Goal: Find contact information: Find contact information

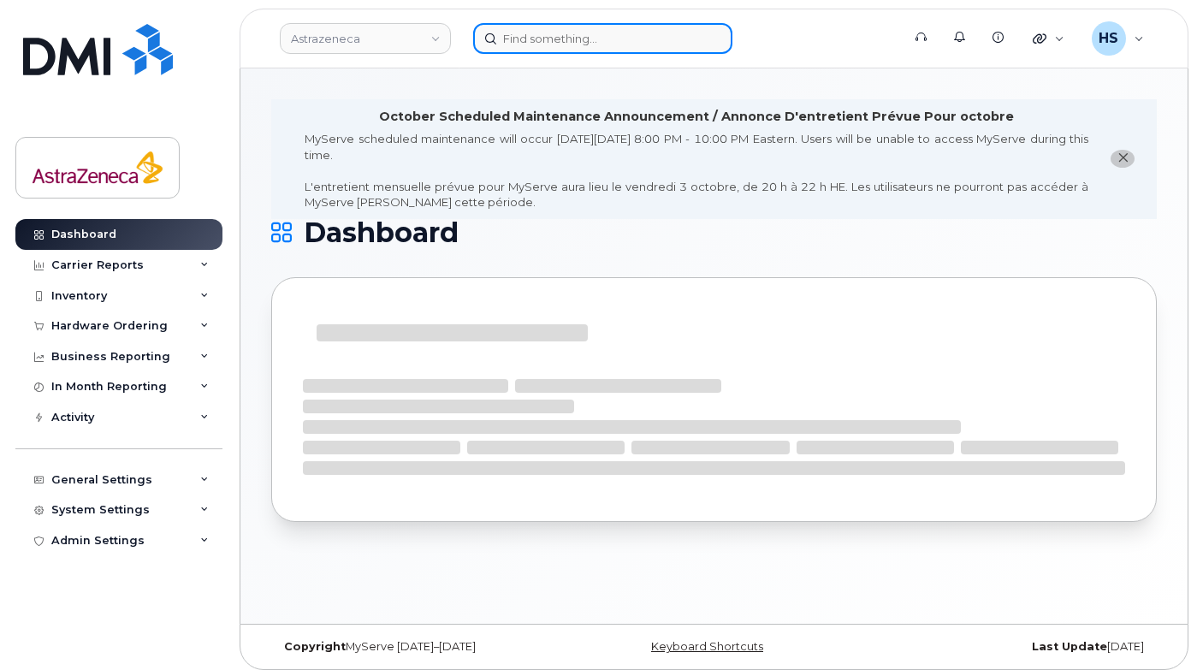
click at [519, 42] on input at bounding box center [602, 38] width 259 height 31
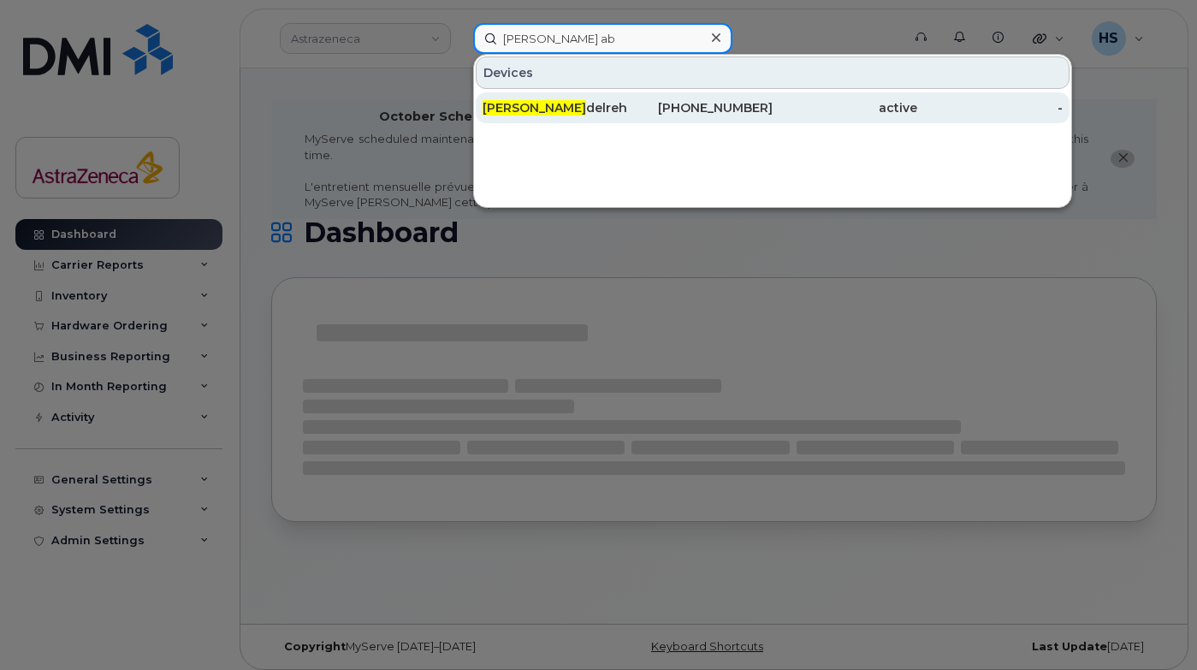
type input "sara ab"
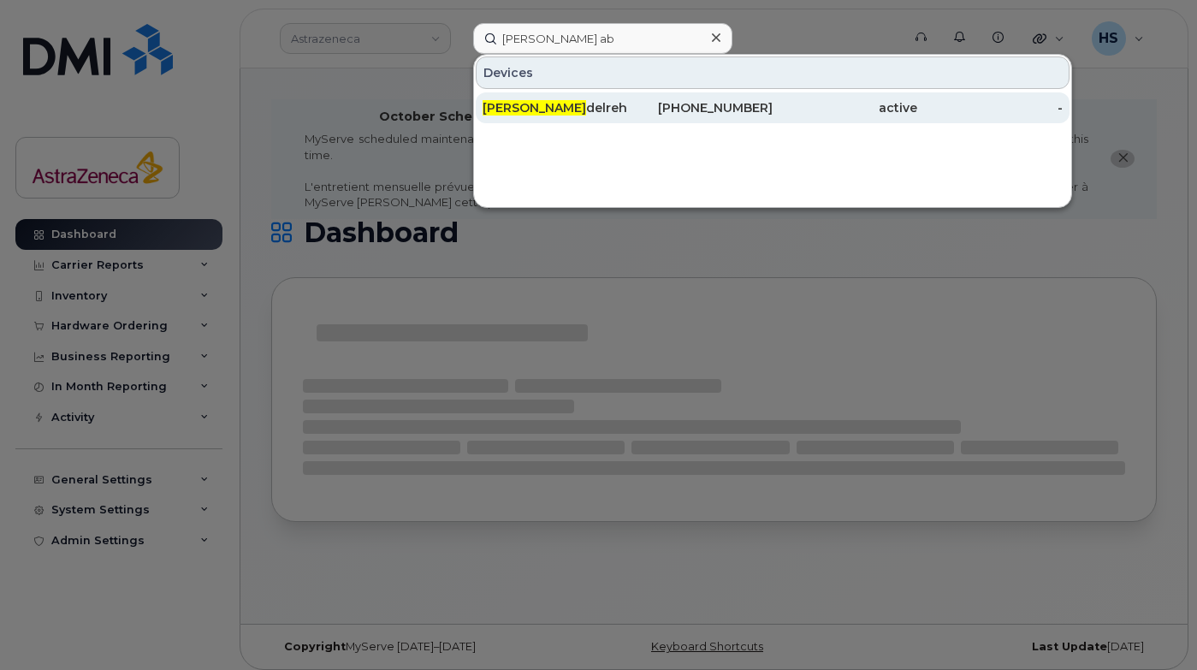
click at [601, 103] on div "Sara Ab delrehim" at bounding box center [554, 107] width 145 height 17
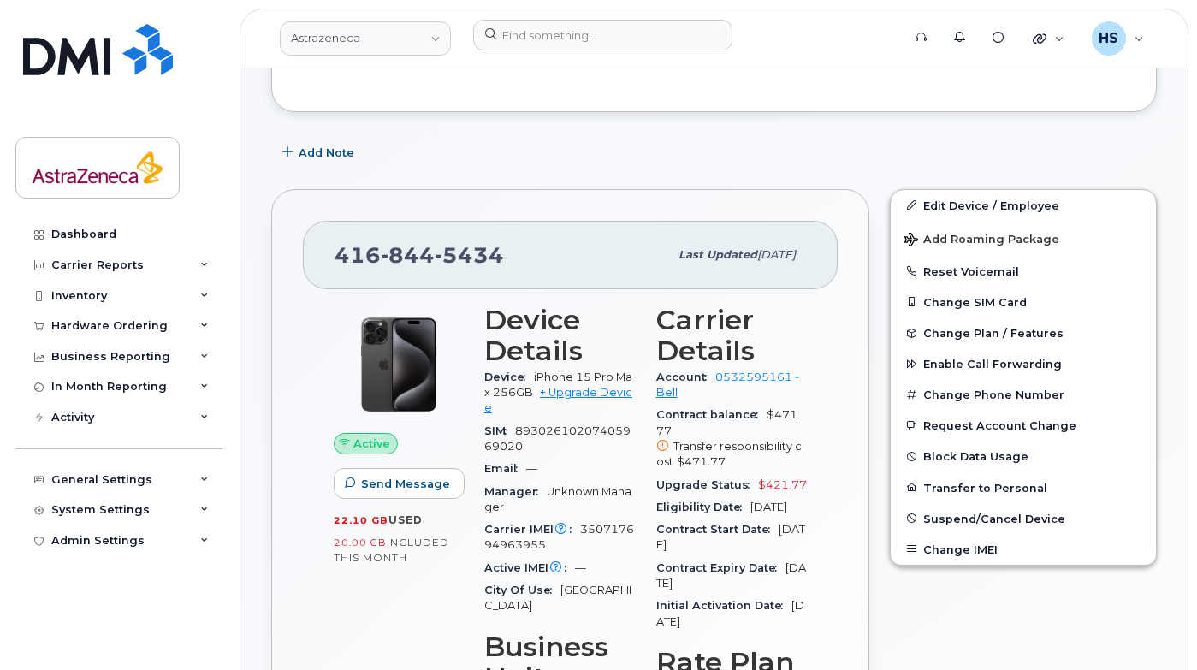
scroll to position [320, 0]
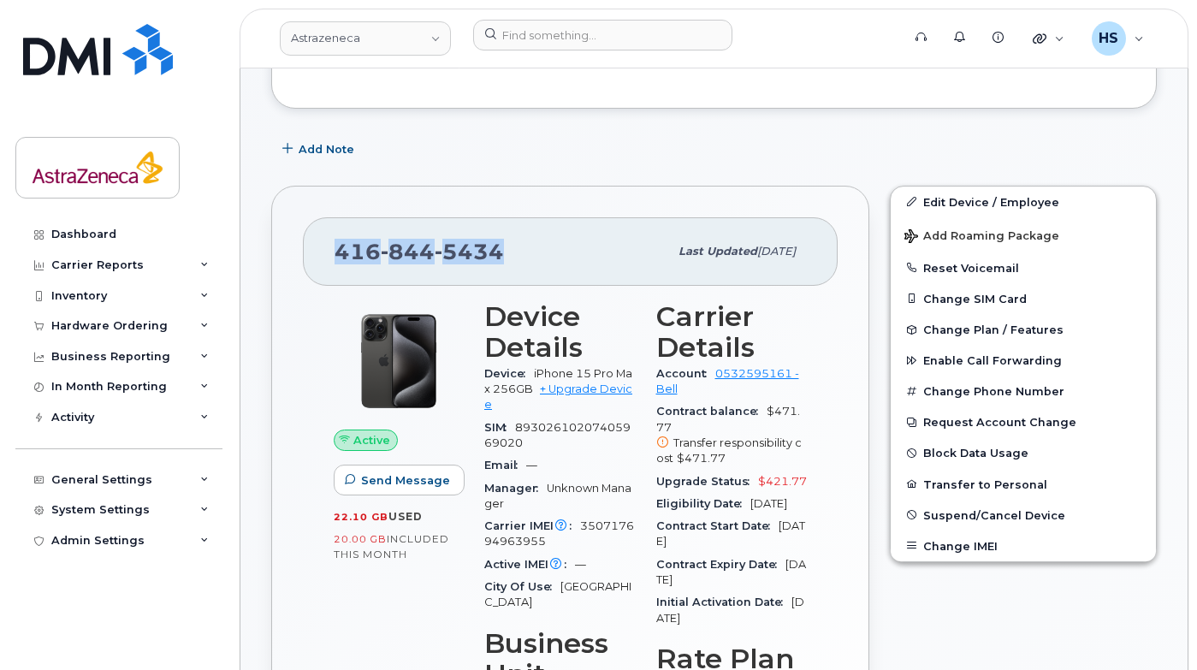
drag, startPoint x: 506, startPoint y: 248, endPoint x: 339, endPoint y: 250, distance: 166.8
click at [339, 250] on div "416 844 5434" at bounding box center [501, 252] width 334 height 36
copy span "416 844 5434"
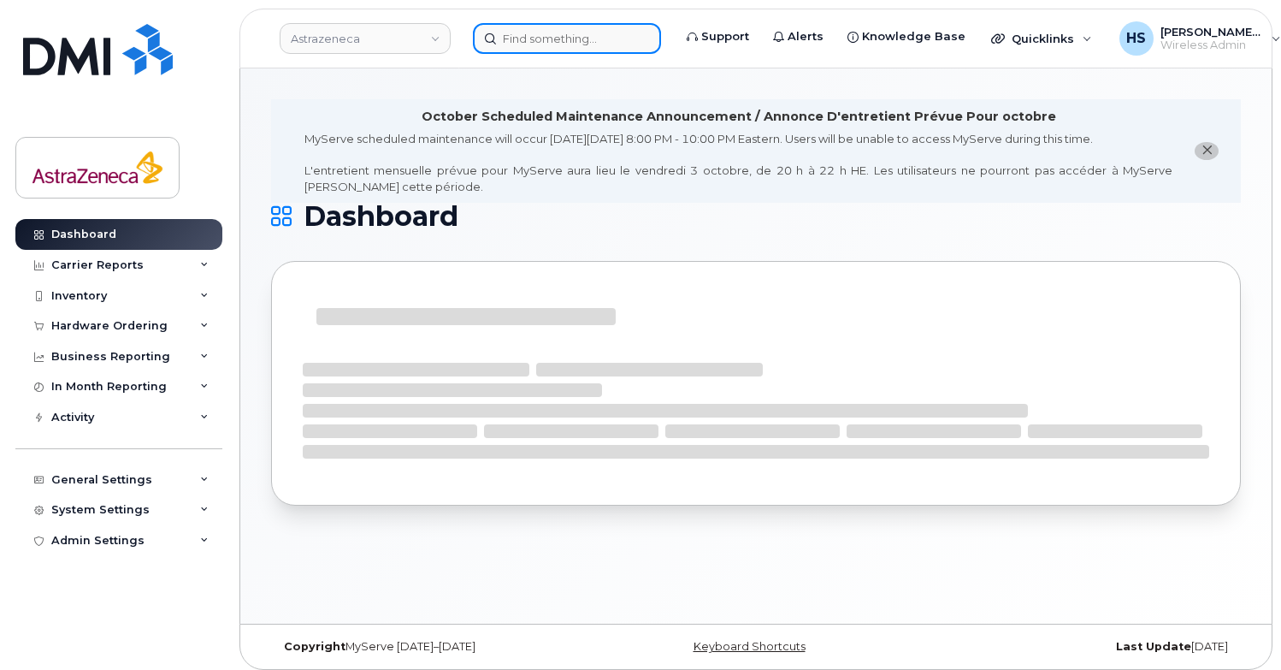
click at [507, 33] on input at bounding box center [567, 38] width 188 height 31
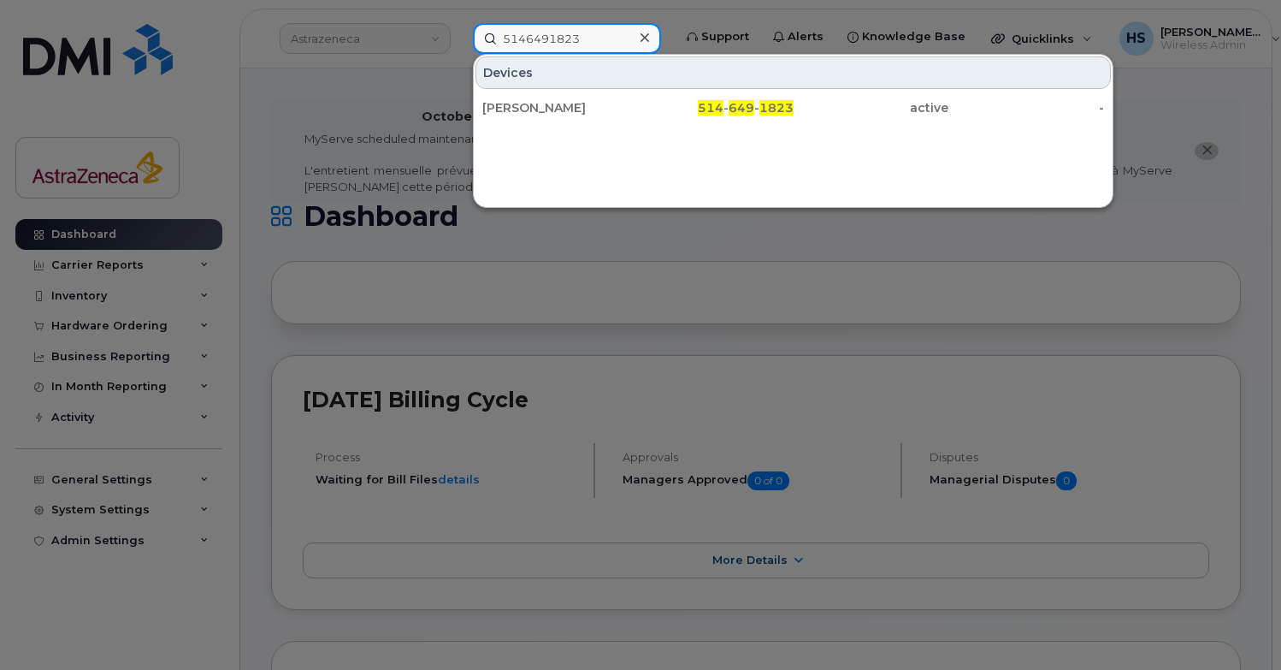
type input "5146491823"
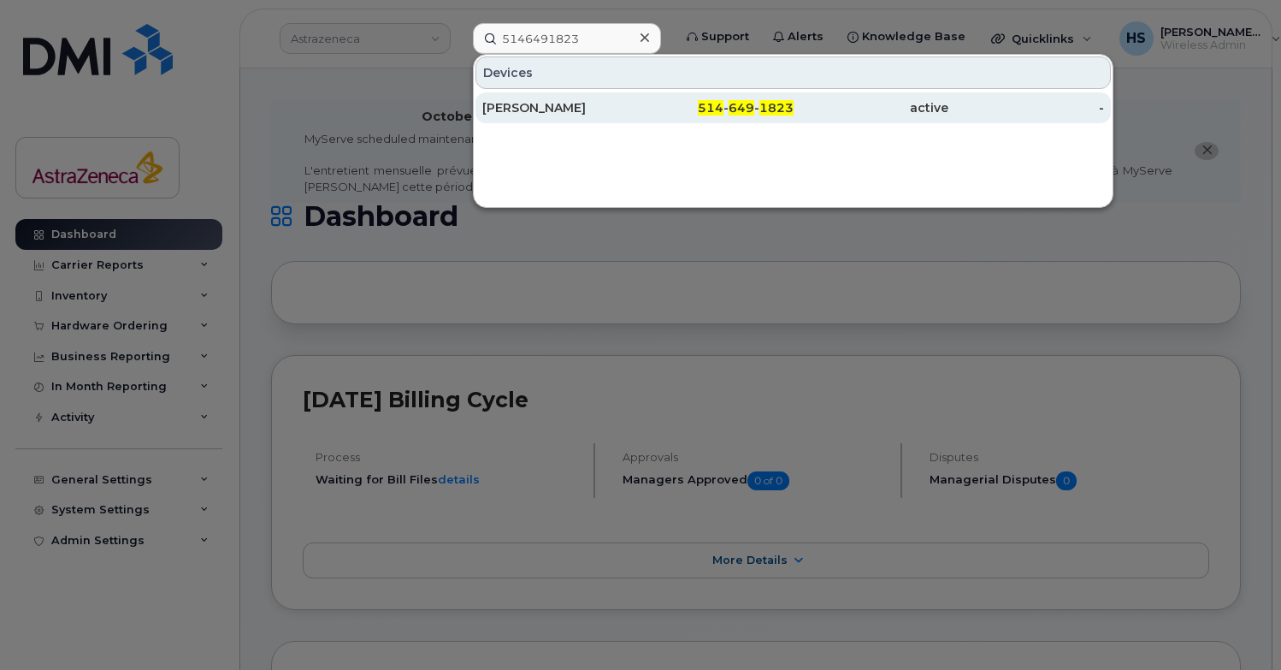
click at [508, 101] on div "[PERSON_NAME]" at bounding box center [560, 107] width 156 height 17
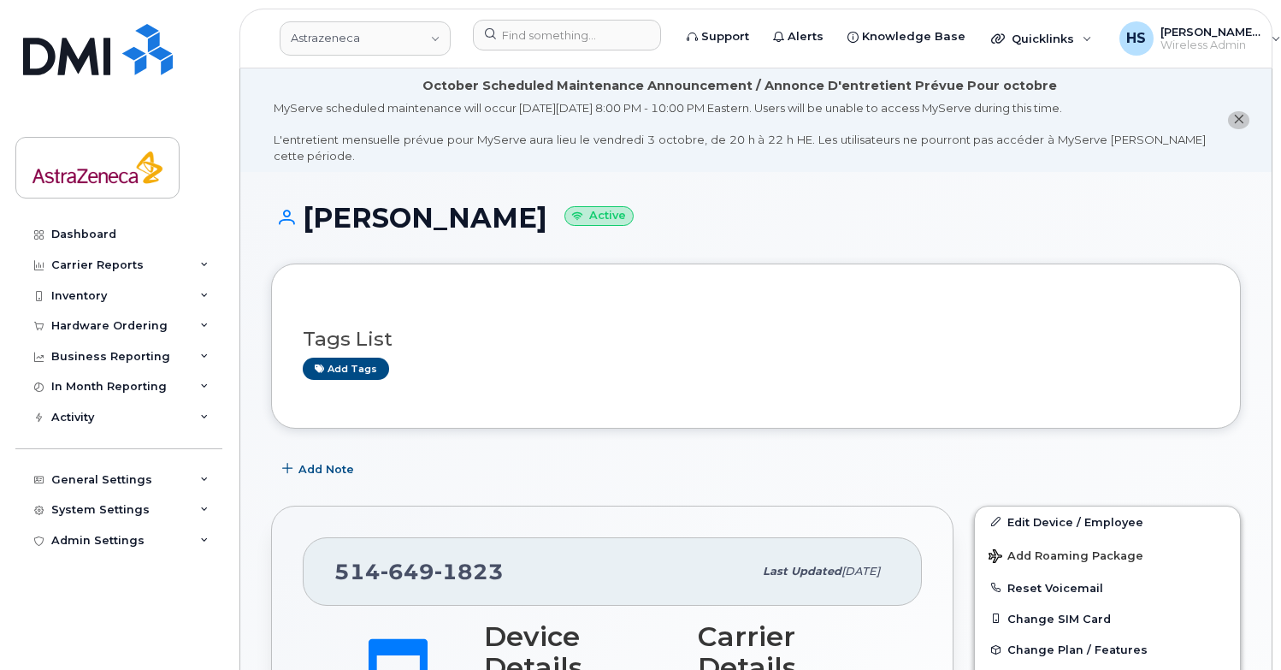
drag, startPoint x: 305, startPoint y: 221, endPoint x: 507, endPoint y: 228, distance: 202.0
click at [507, 228] on h1 "[PERSON_NAME] Active" at bounding box center [756, 218] width 970 height 30
copy h1 "[PERSON_NAME]"
